Goal: Task Accomplishment & Management: Manage account settings

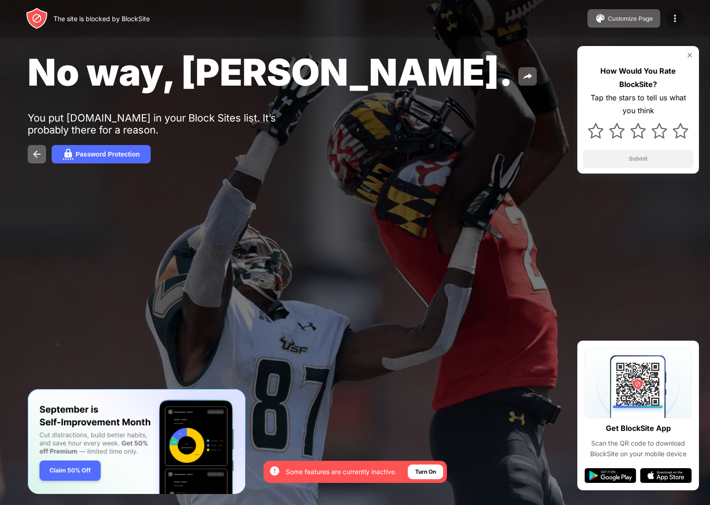
click at [676, 22] on img at bounding box center [674, 18] width 11 height 11
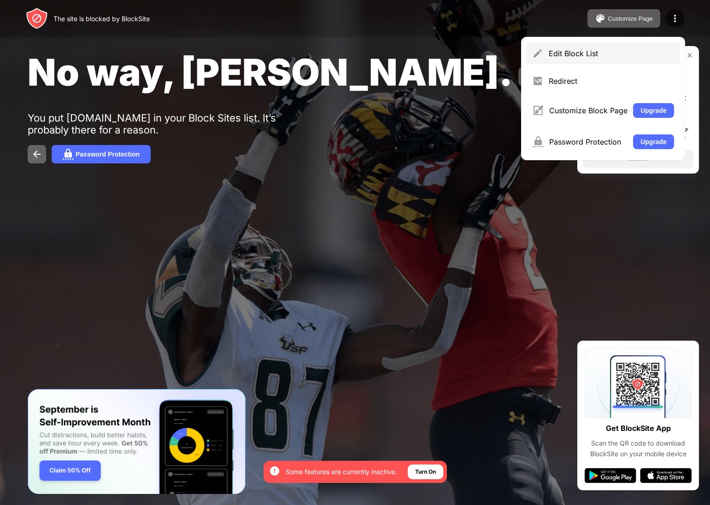
click at [649, 49] on div "Edit Block List" at bounding box center [610, 53] width 125 height 9
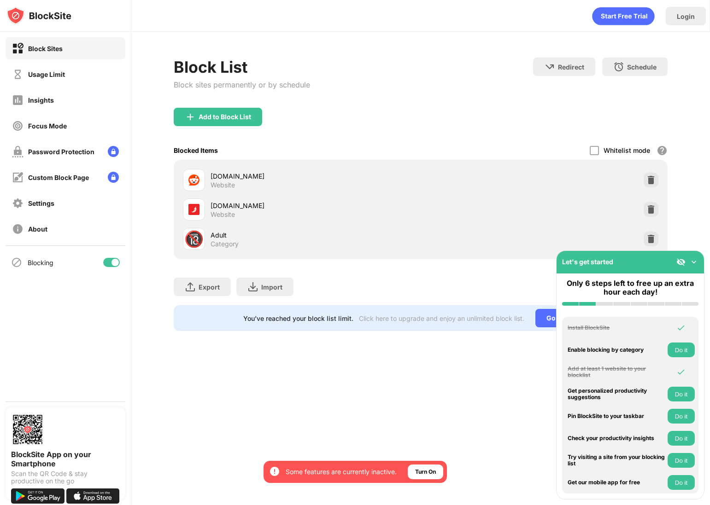
click at [691, 263] on img at bounding box center [693, 261] width 9 height 9
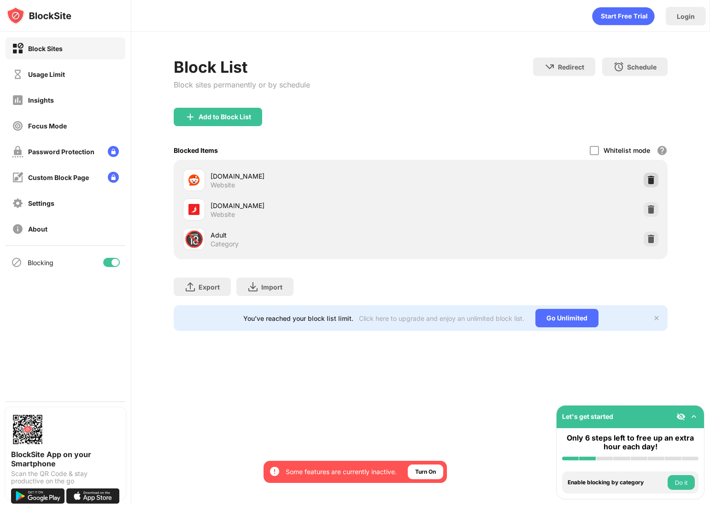
click at [650, 182] on img at bounding box center [650, 179] width 9 height 9
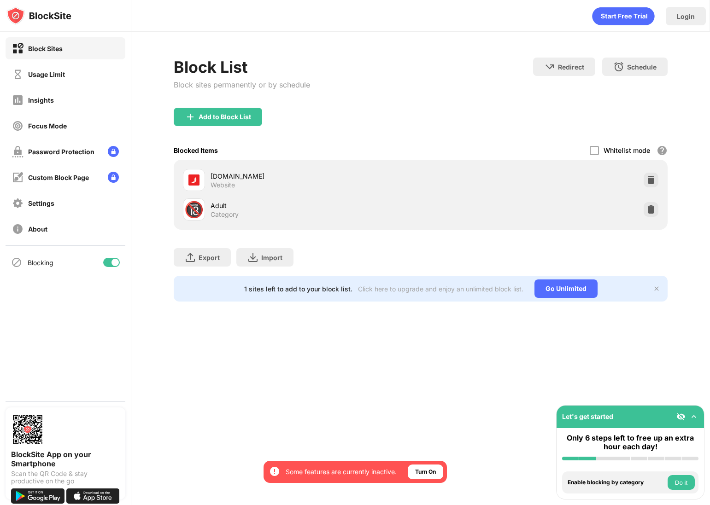
click at [650, 182] on img at bounding box center [650, 179] width 9 height 9
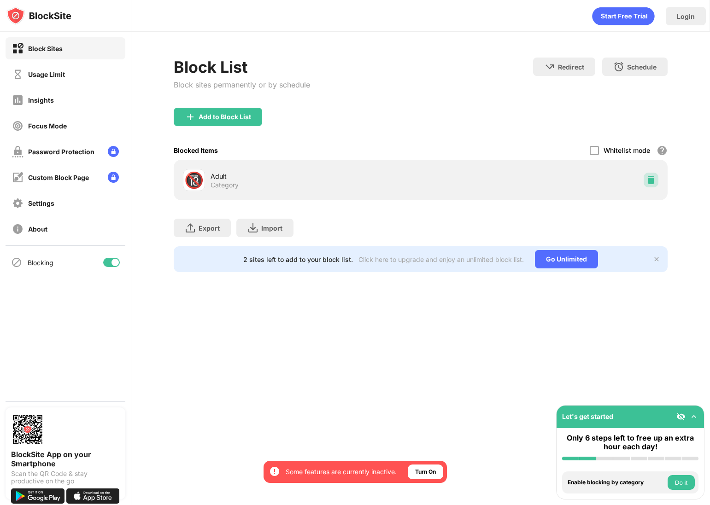
click at [650, 182] on img at bounding box center [650, 179] width 9 height 9
